Goal: Entertainment & Leisure: Consume media (video, audio)

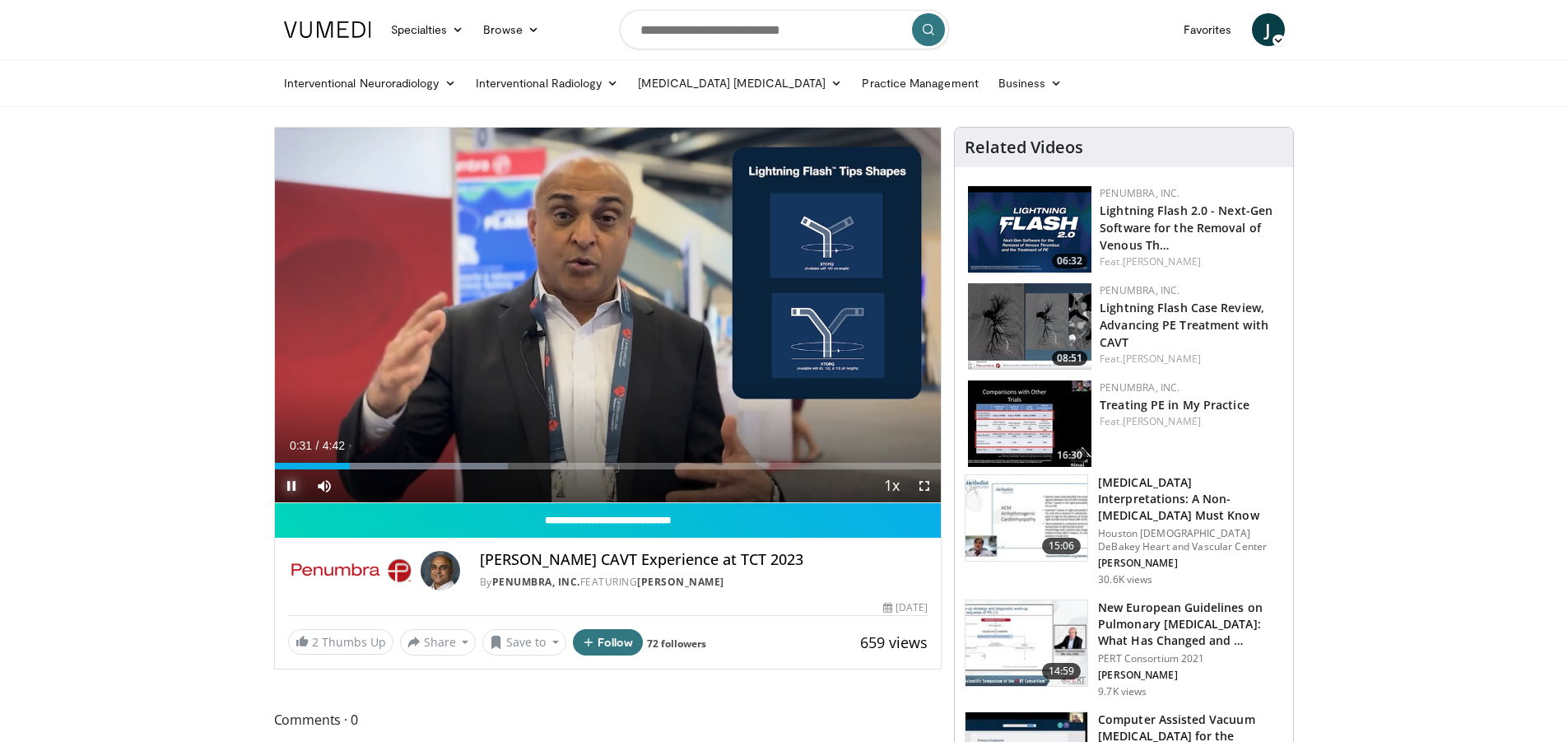
click at [295, 485] on span "Video Player" at bounding box center [291, 485] width 33 height 33
click at [1025, 229] on img at bounding box center [1030, 229] width 123 height 86
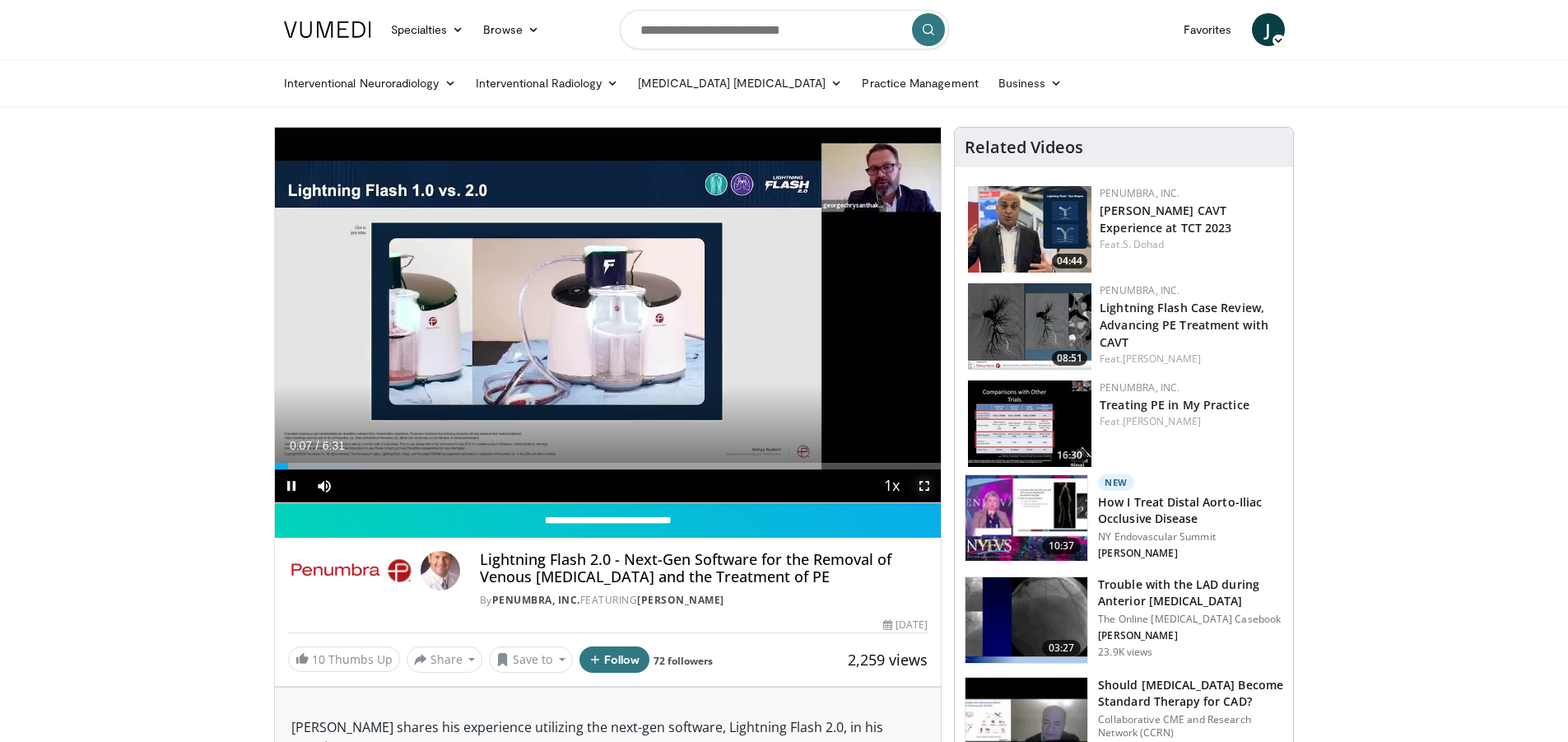
click at [921, 485] on span "Video Player" at bounding box center [924, 485] width 33 height 33
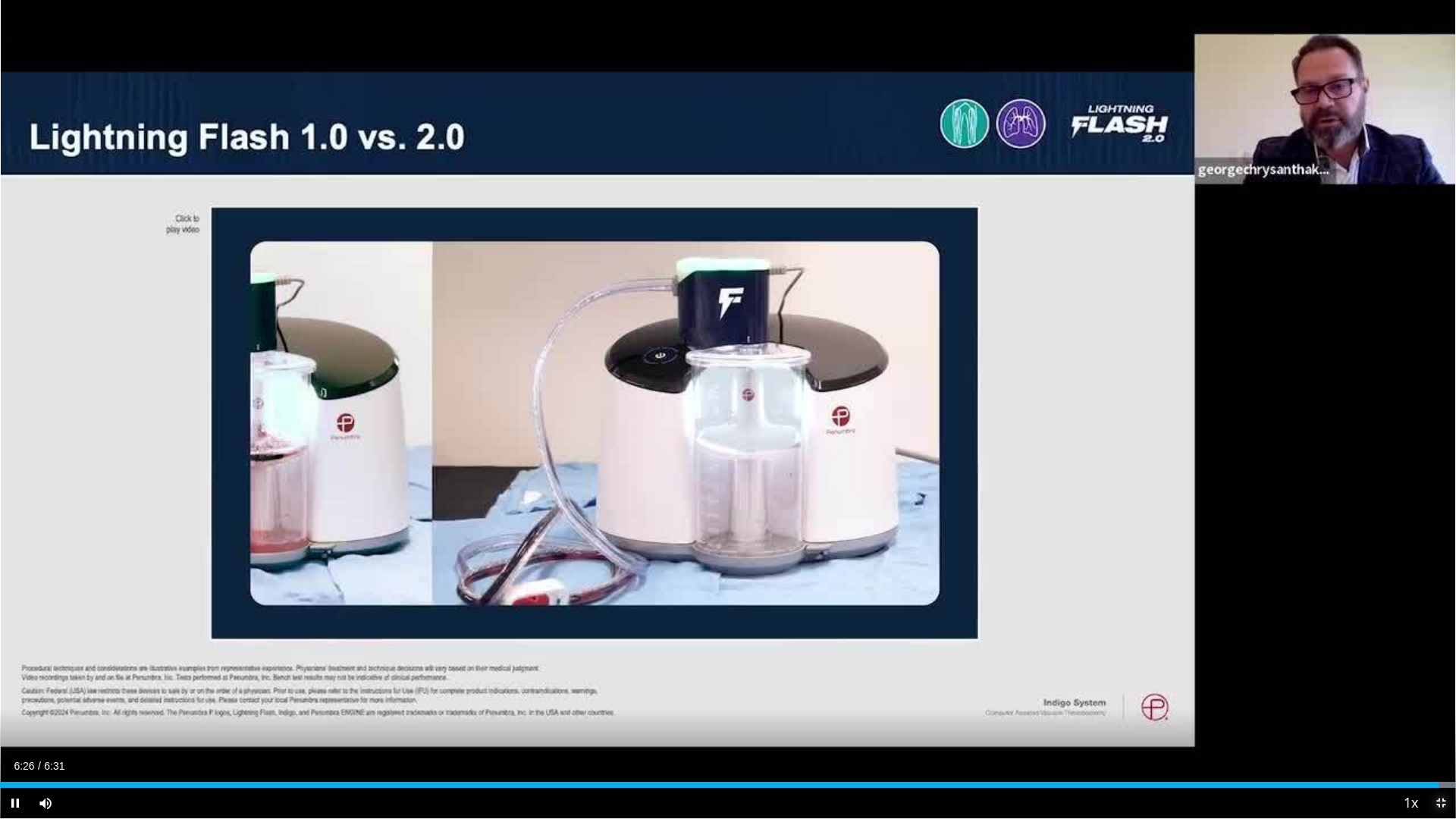
click at [1440, 683] on span "Video Player" at bounding box center [1440, 803] width 30 height 30
